Goal: Find contact information: Find contact information

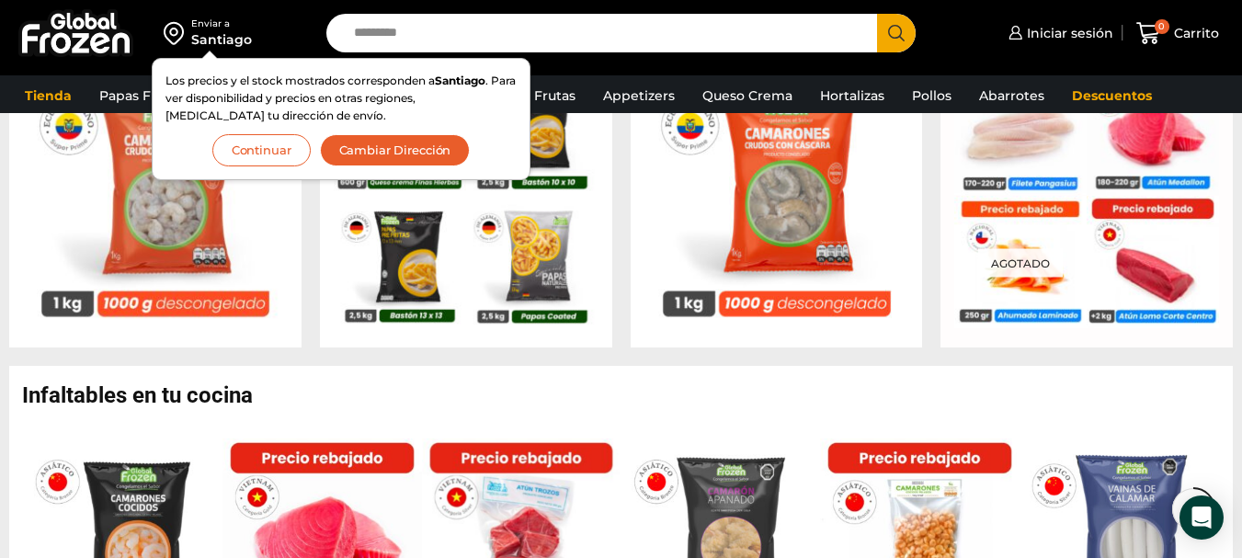
scroll to position [1075, 0]
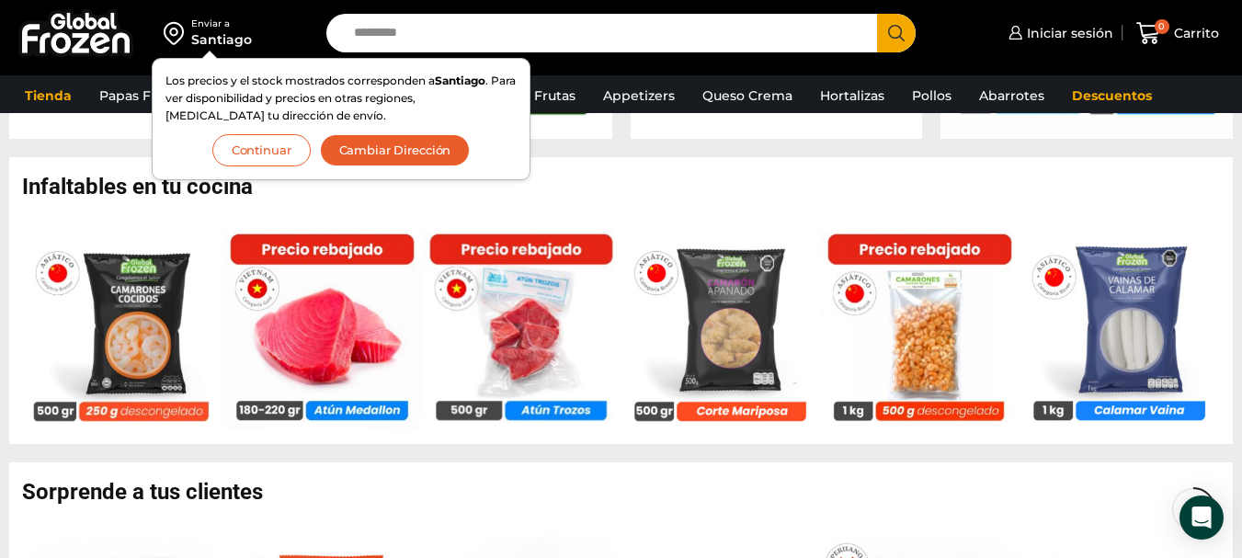
click at [241, 138] on button "Continuar" at bounding box center [261, 150] width 98 height 32
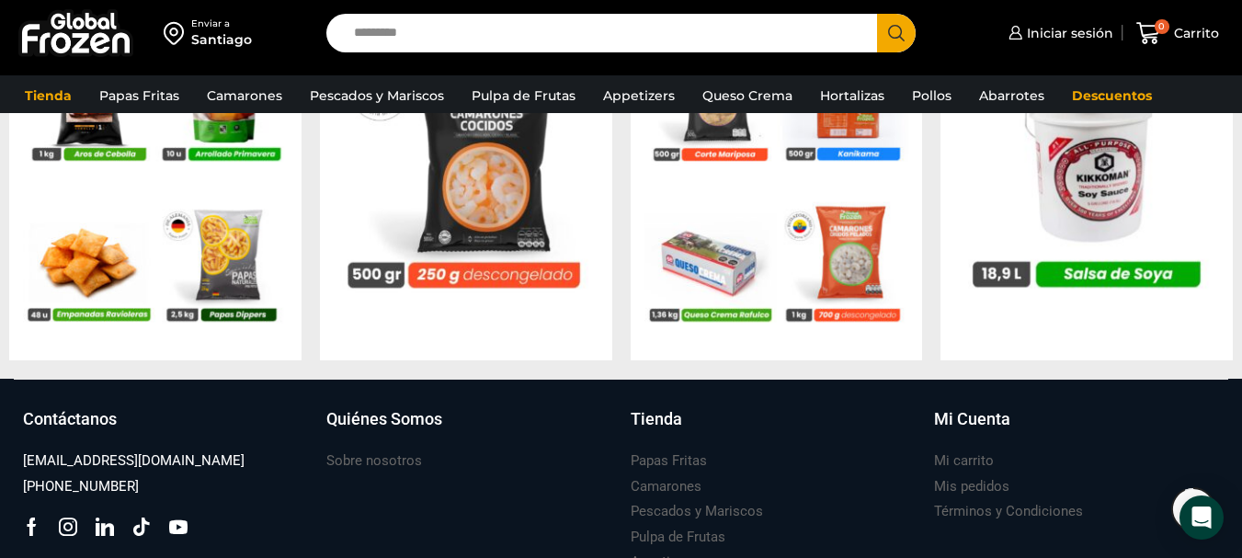
scroll to position [2002, 0]
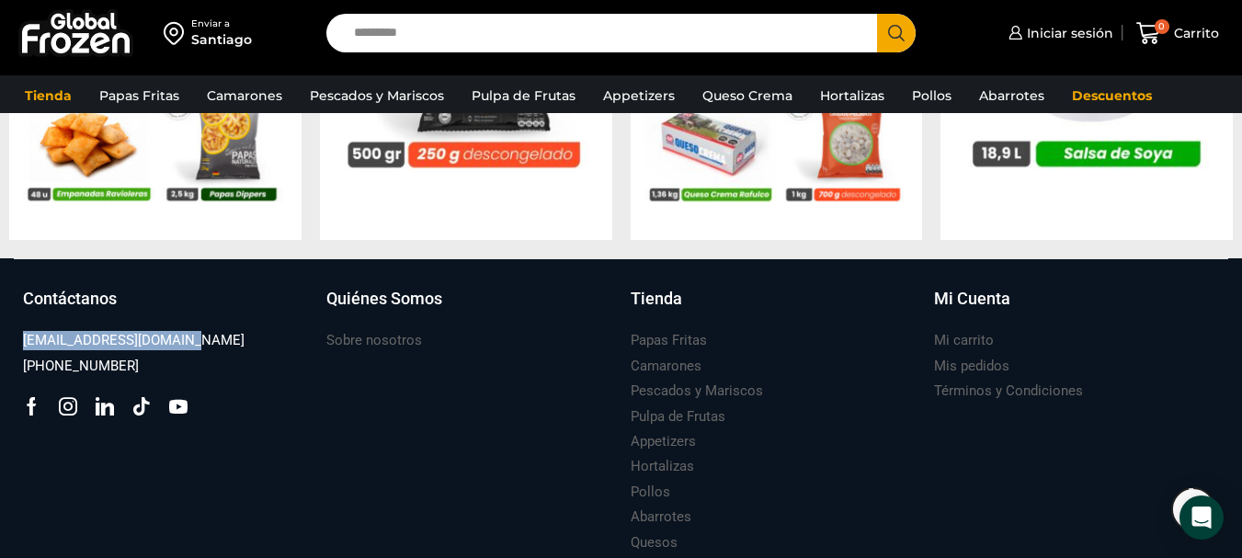
drag, startPoint x: 196, startPoint y: 339, endPoint x: 18, endPoint y: 339, distance: 177.4
click at [18, 339] on div "Contáctanos ventas@globalfrozen.com +56 9 5420 1037 Facebook Tik-tok" at bounding box center [165, 421] width 303 height 269
copy h3 "[EMAIL_ADDRESS][DOMAIN_NAME]"
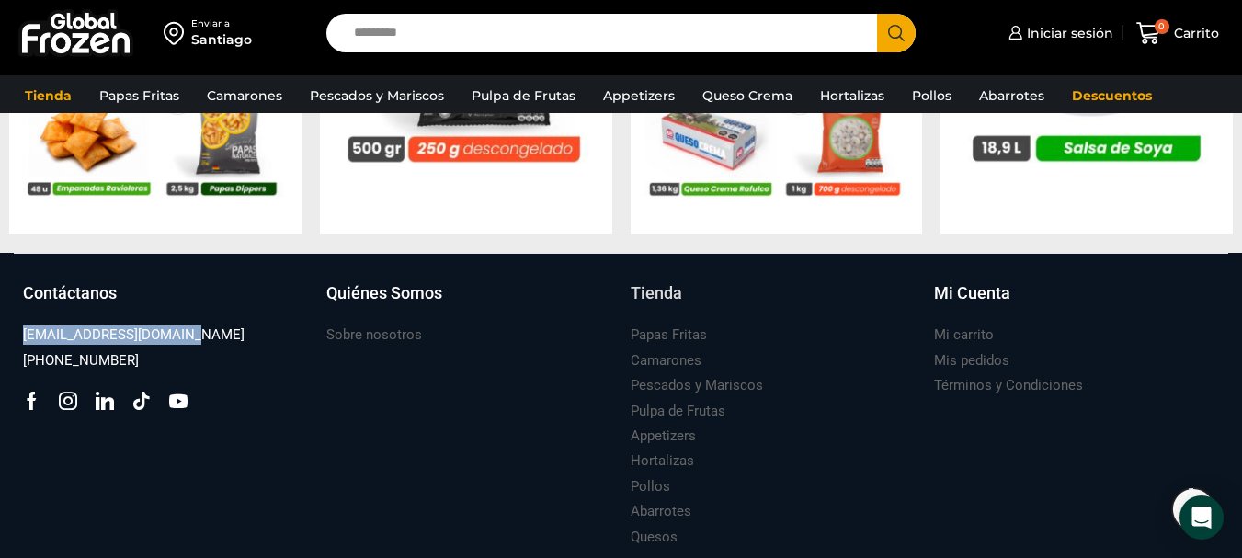
scroll to position [2090, 0]
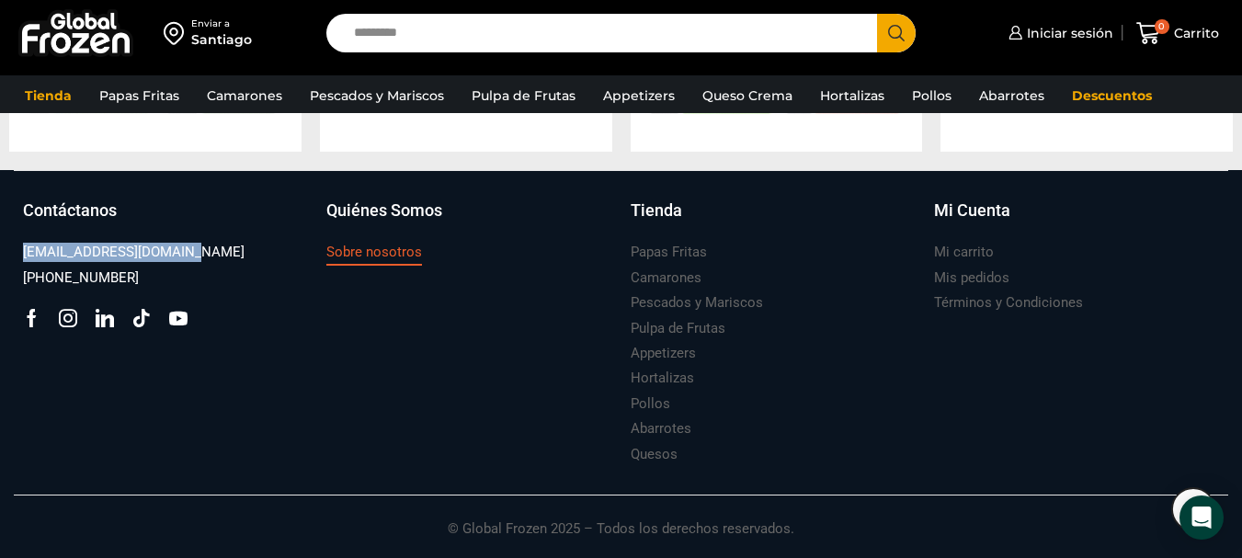
click at [378, 251] on h3 "Sobre nosotros" at bounding box center [374, 252] width 96 height 19
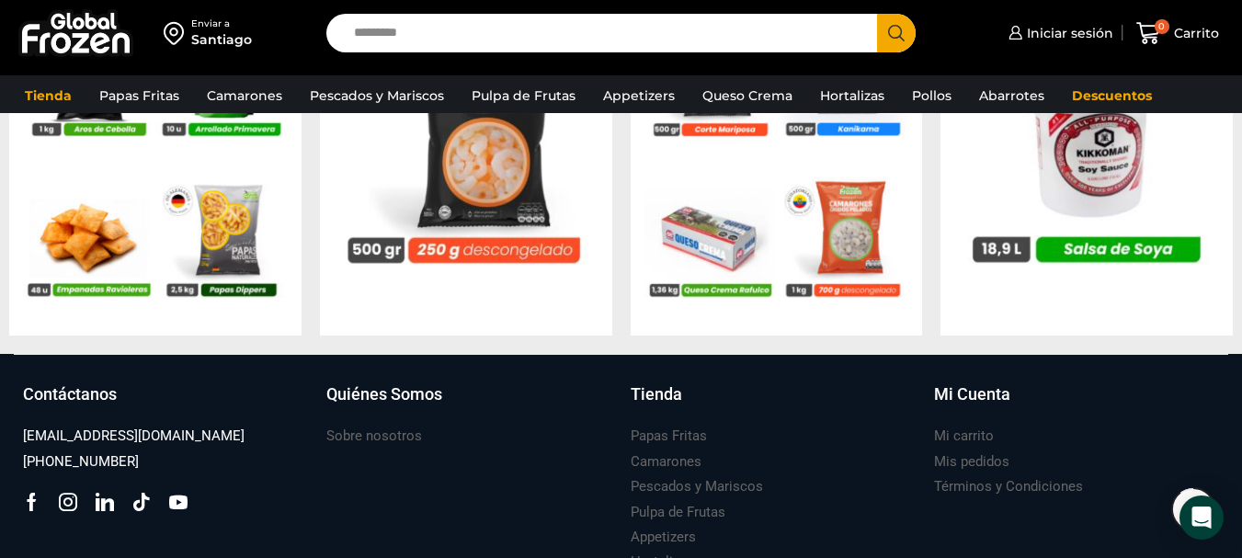
scroll to position [1630, 0]
